Goal: Information Seeking & Learning: Learn about a topic

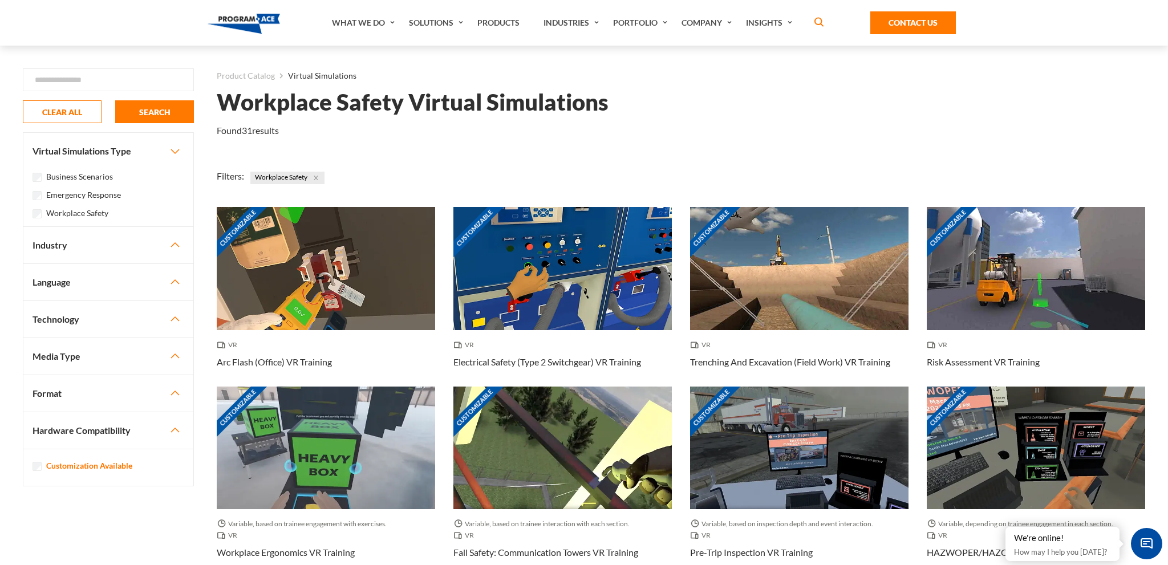
click at [172, 238] on button "Industry" at bounding box center [108, 245] width 170 height 36
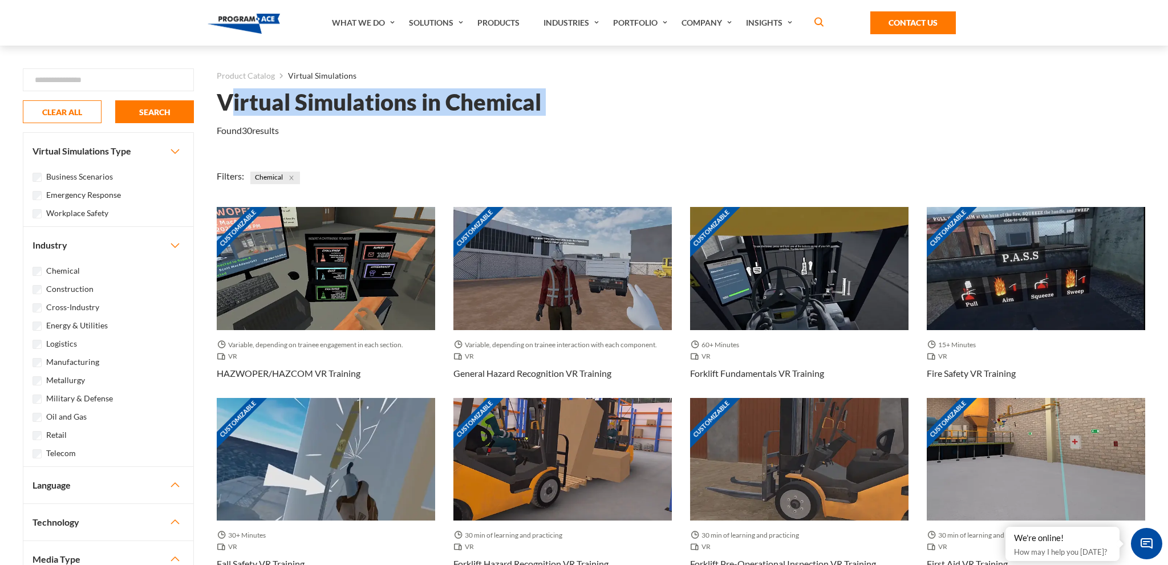
drag, startPoint x: 545, startPoint y: 102, endPoint x: 226, endPoint y: 113, distance: 318.4
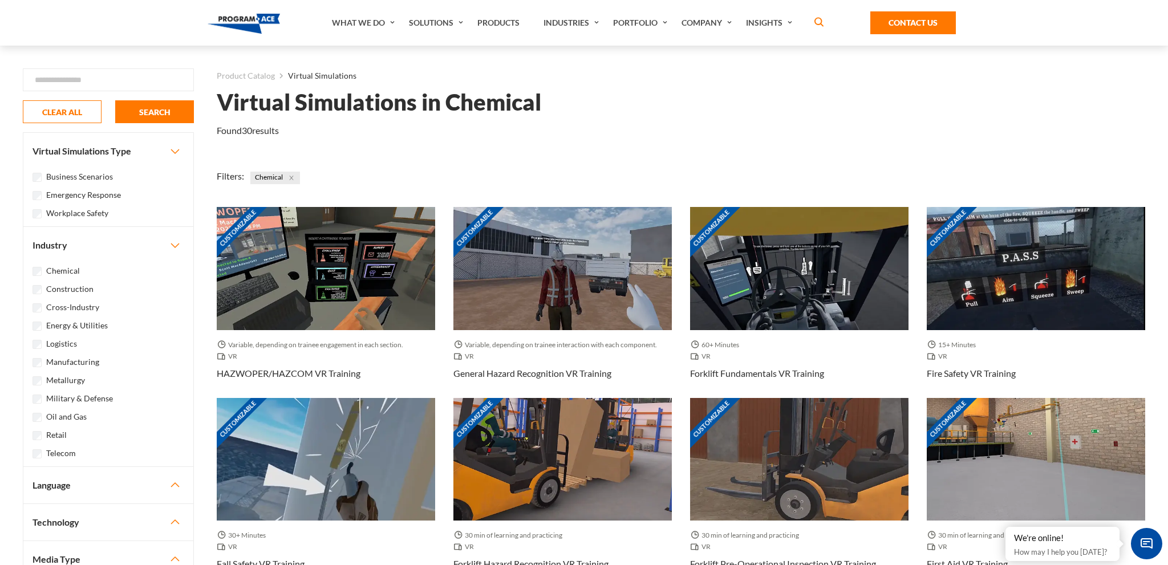
click at [226, 106] on h1 "Virtual Simulations in Chemical" at bounding box center [379, 102] width 324 height 20
